Goal: Find specific page/section: Locate a particular part of the current website

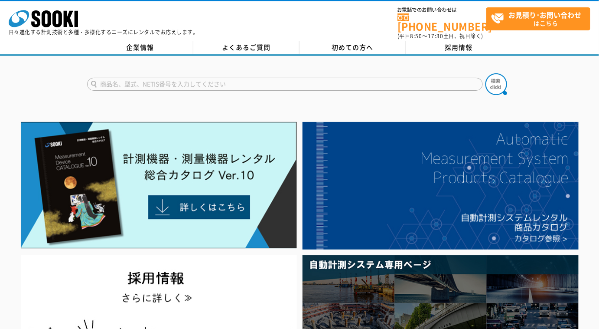
drag, startPoint x: 165, startPoint y: 79, endPoint x: 198, endPoint y: 74, distance: 33.4
click at [166, 79] on input "text" at bounding box center [285, 84] width 396 height 13
type input "MDC"
click at [486, 73] on button at bounding box center [497, 84] width 22 height 22
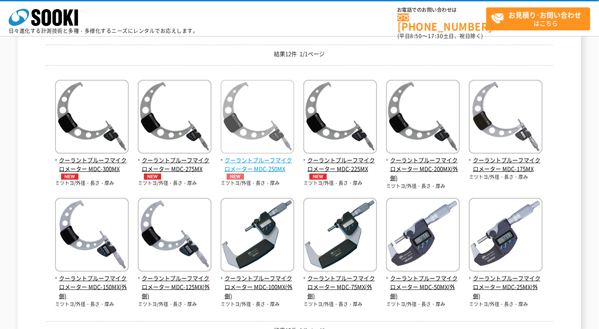
click at [266, 164] on span "クーラントプルーフマイクロメーター MDC-250MX" at bounding box center [258, 168] width 74 height 24
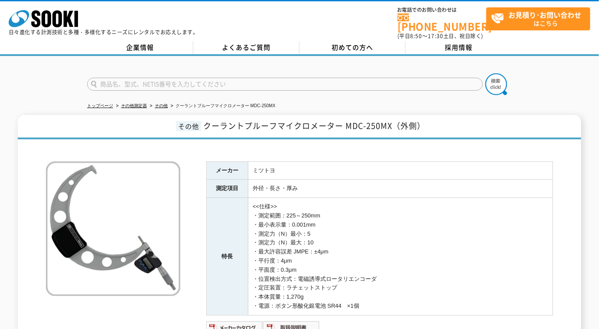
scroll to position [118, 0]
